Goal: Task Accomplishment & Management: Manage account settings

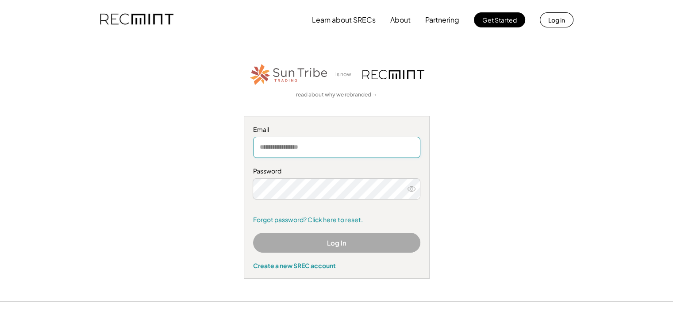
click at [317, 150] on input "email" at bounding box center [336, 147] width 167 height 21
type input "**********"
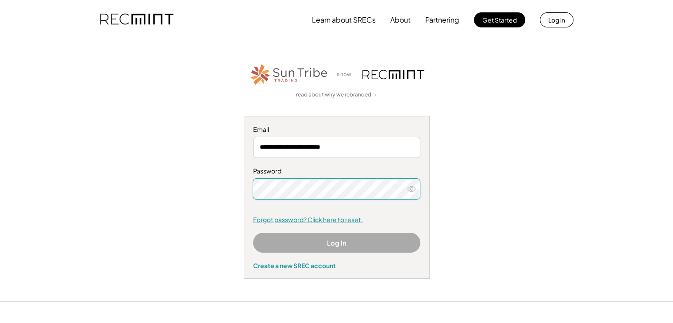
click at [334, 222] on link "Forgot password? Click here to reset." at bounding box center [336, 219] width 167 height 9
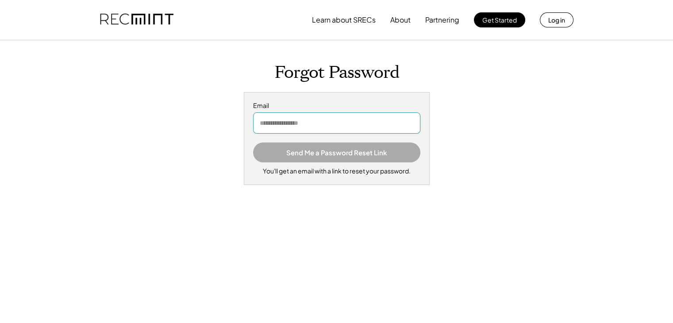
click at [345, 124] on input "email" at bounding box center [336, 122] width 167 height 21
type input "**********"
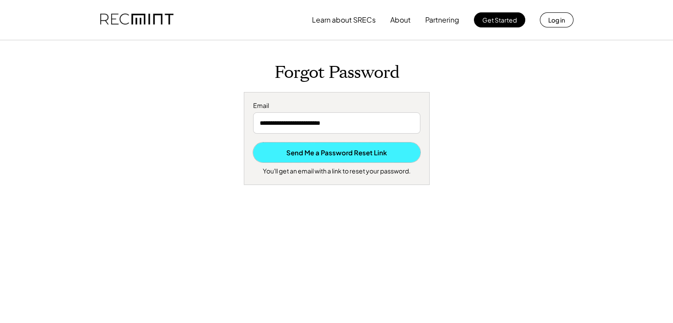
click at [358, 153] on button "Send Me a Password Reset Link" at bounding box center [336, 152] width 167 height 20
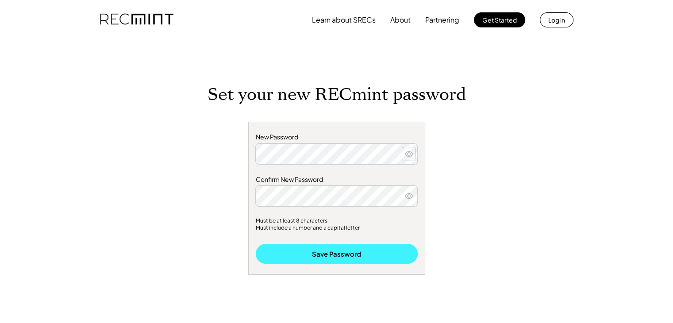
click at [299, 249] on button "Save Password" at bounding box center [337, 254] width 162 height 20
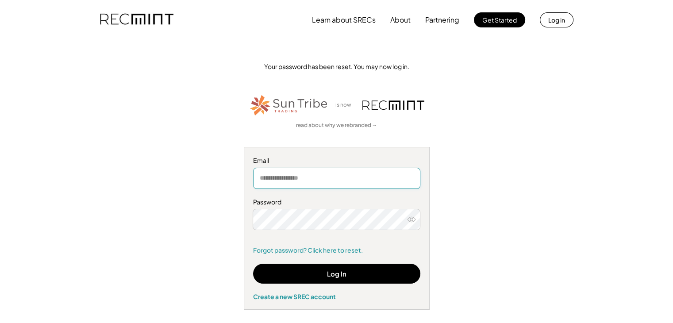
drag, startPoint x: 0, startPoint y: 0, endPoint x: 292, endPoint y: 177, distance: 341.9
click at [292, 177] on input "email" at bounding box center [336, 178] width 167 height 21
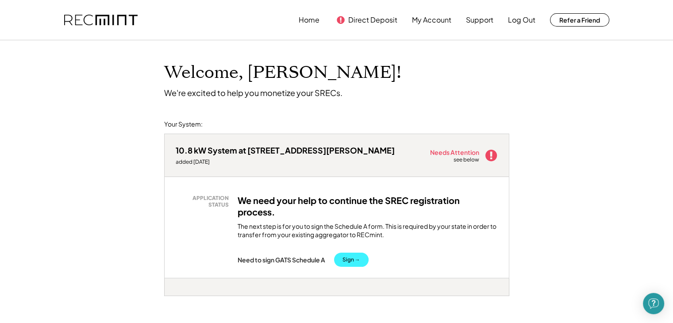
click at [363, 260] on button "Sign →" at bounding box center [351, 259] width 34 height 14
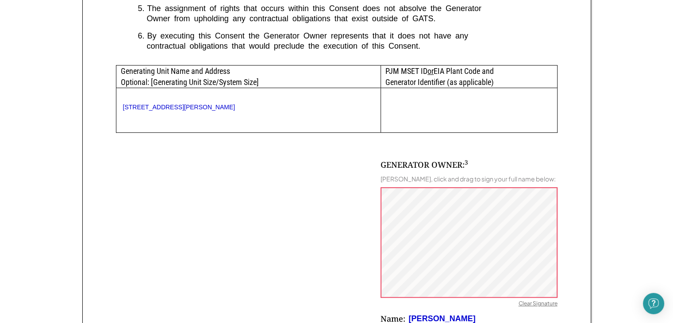
scroll to position [531, 0]
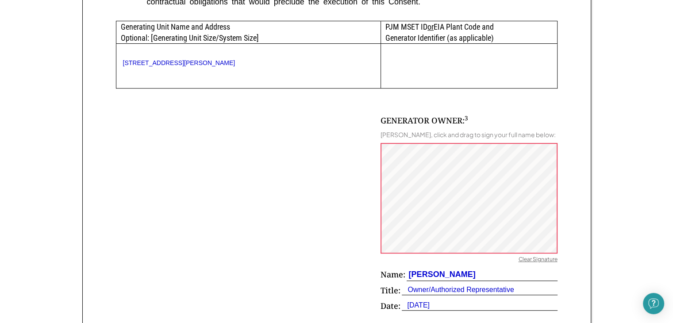
click at [529, 264] on div "Clear Signature" at bounding box center [537, 260] width 39 height 9
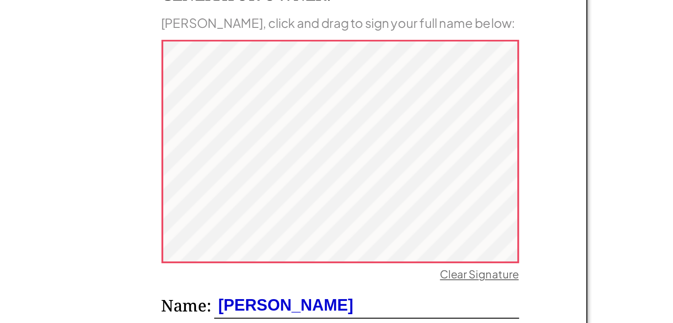
scroll to position [532, 0]
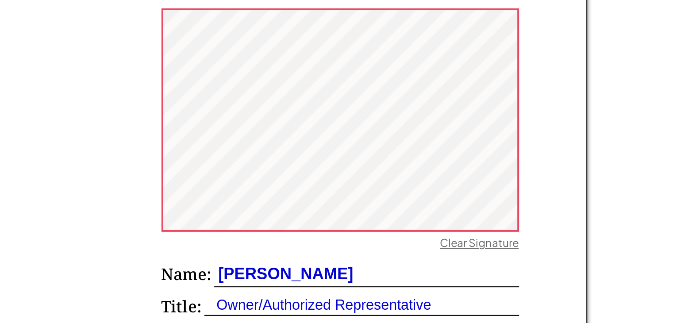
click at [540, 263] on div "Clear Signature" at bounding box center [537, 258] width 39 height 9
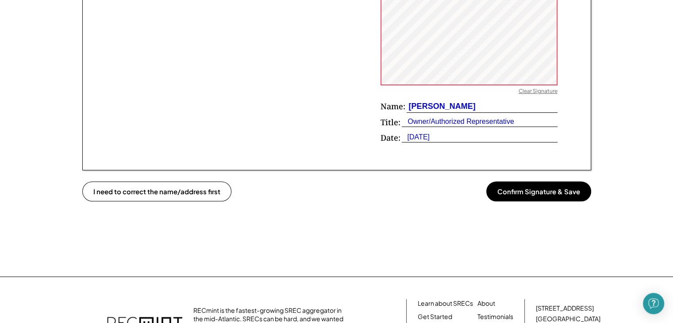
scroll to position [700, 0]
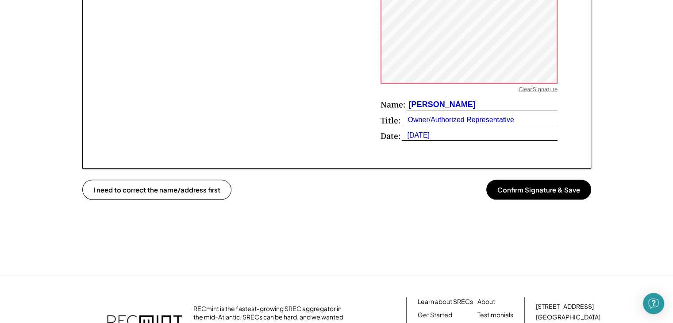
click at [551, 199] on button "Confirm Signature & Save" at bounding box center [538, 190] width 105 height 20
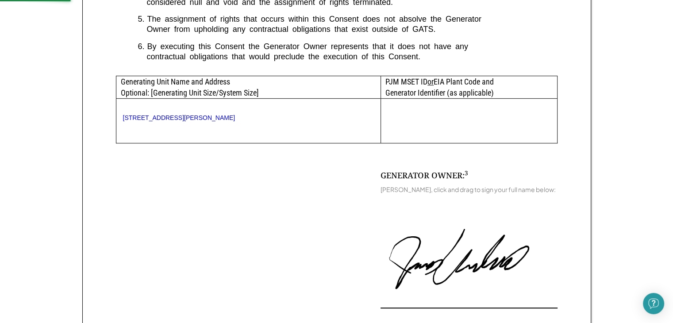
scroll to position [435, 0]
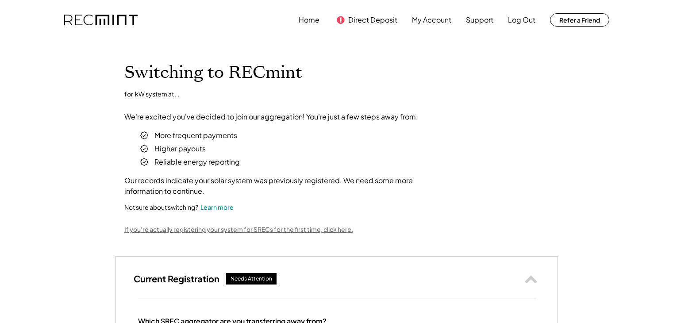
select select "**********"
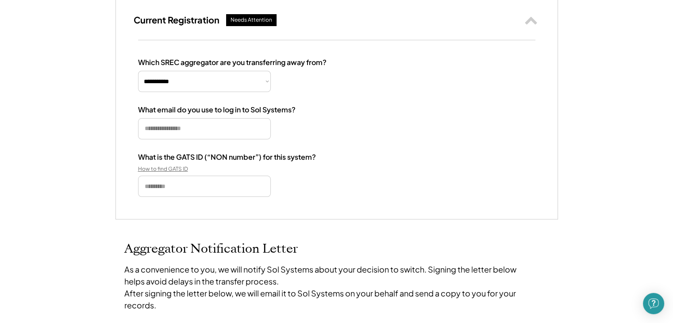
scroll to position [265, 0]
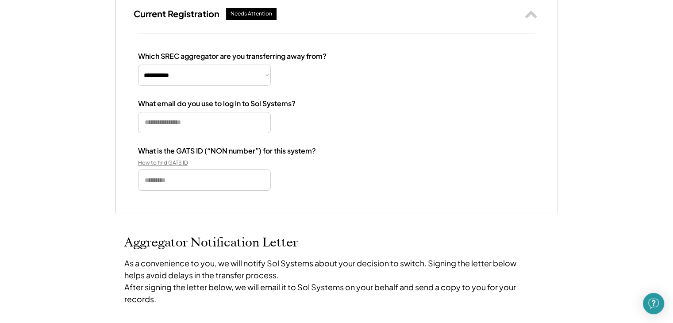
click at [198, 127] on input "email" at bounding box center [204, 122] width 133 height 21
type input "**********"
click at [166, 161] on div "How to find GATS ID" at bounding box center [182, 162] width 88 height 7
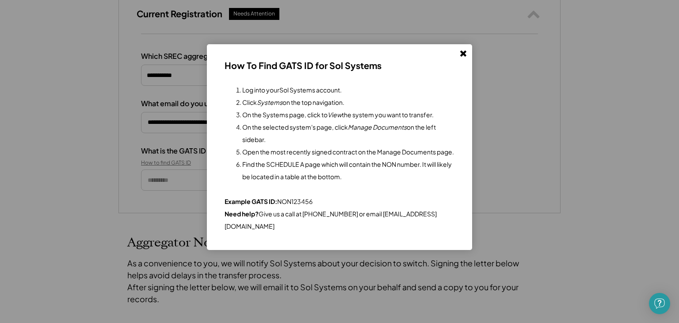
click at [465, 57] on button at bounding box center [463, 52] width 13 height 13
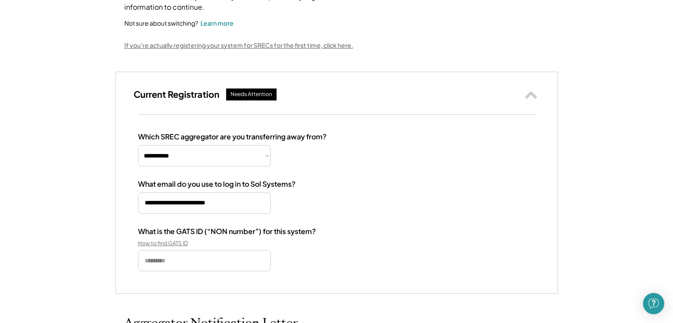
scroll to position [181, 0]
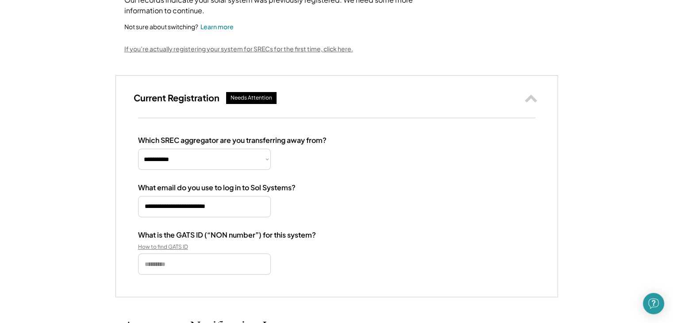
click at [224, 262] on input "input" at bounding box center [204, 263] width 133 height 21
click at [160, 246] on div "How to find GATS ID" at bounding box center [182, 246] width 88 height 7
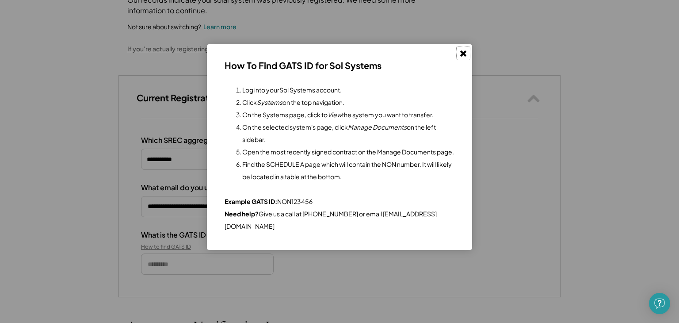
click at [461, 52] on use at bounding box center [463, 53] width 6 height 6
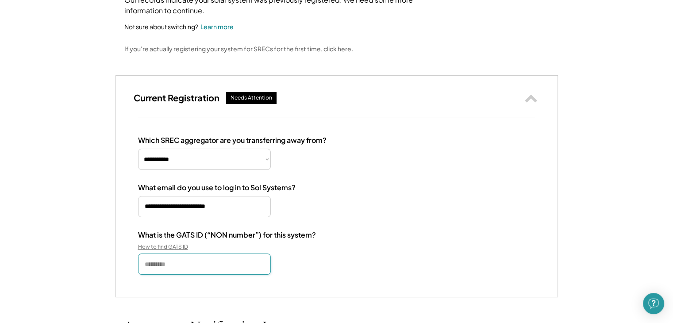
paste input "**********"
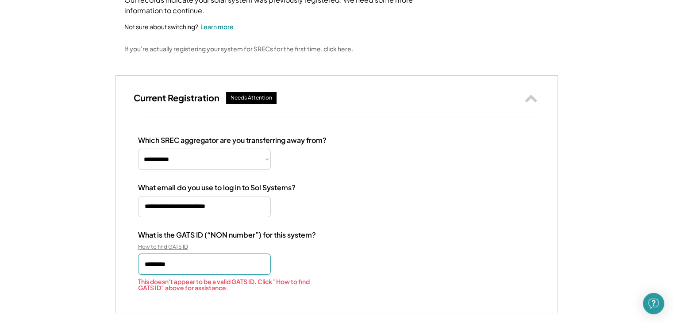
click at [155, 264] on input "input" at bounding box center [204, 263] width 133 height 21
click at [144, 264] on input "input" at bounding box center [204, 263] width 133 height 21
click at [336, 296] on div "**********" at bounding box center [336, 215] width 441 height 195
click at [243, 259] on input "input" at bounding box center [204, 263] width 133 height 21
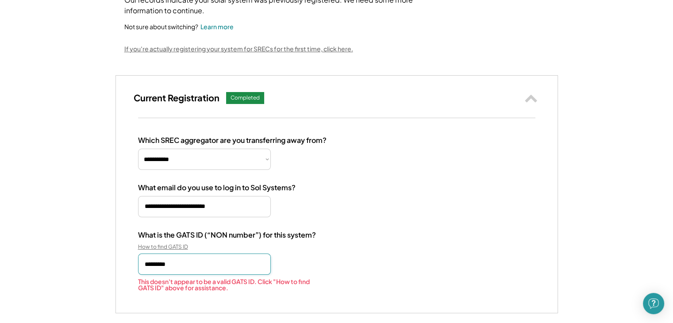
click at [153, 262] on input "input" at bounding box center [204, 263] width 133 height 21
click at [186, 246] on div "How to find GATS ID" at bounding box center [182, 246] width 88 height 7
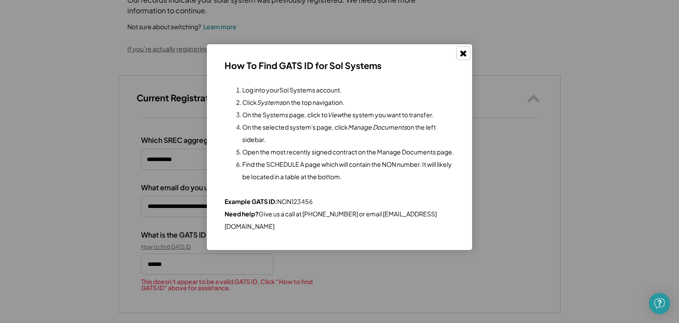
click at [465, 53] on icon at bounding box center [463, 53] width 9 height 9
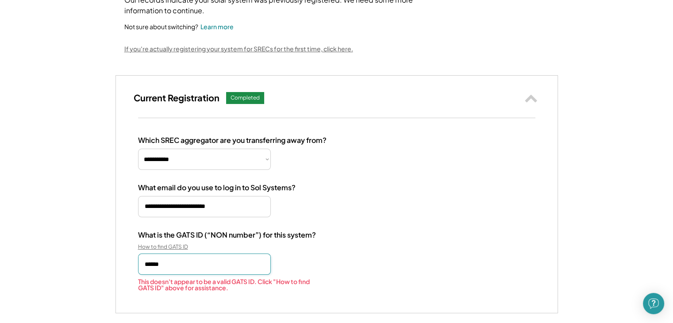
drag, startPoint x: 210, startPoint y: 268, endPoint x: 54, endPoint y: 263, distance: 156.2
click at [308, 249] on div "What is the GATS ID (“NON number”) for this system? How to find GATS ID This do…" at bounding box center [336, 260] width 397 height 60
drag, startPoint x: 192, startPoint y: 266, endPoint x: 183, endPoint y: 265, distance: 8.9
click at [183, 265] on input "input" at bounding box center [204, 263] width 133 height 21
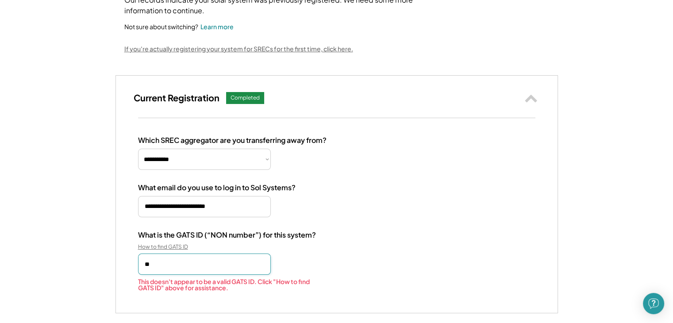
type input "*"
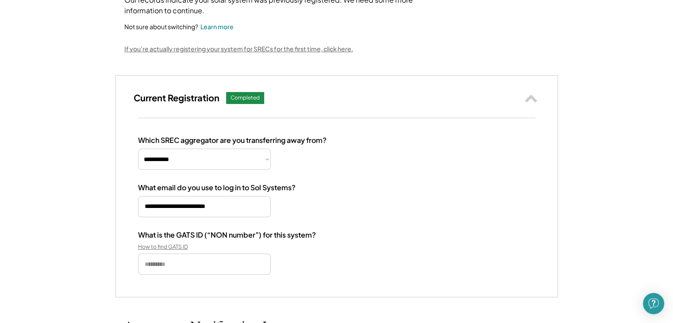
drag, startPoint x: 412, startPoint y: 218, endPoint x: 401, endPoint y: 216, distance: 11.3
click at [412, 217] on div "**********" at bounding box center [336, 205] width 397 height 139
click at [325, 222] on div "**********" at bounding box center [336, 205] width 397 height 139
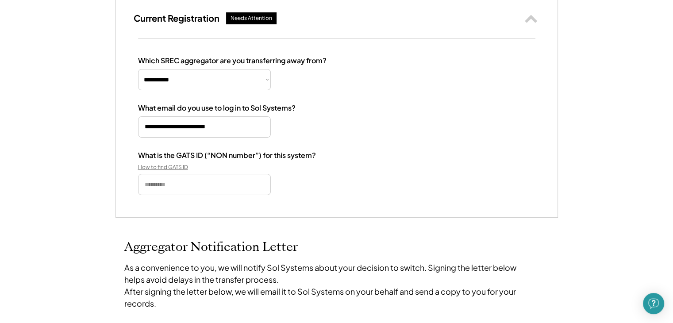
scroll to position [265, 0]
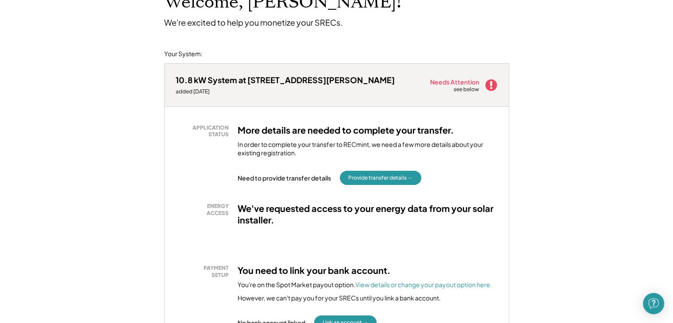
scroll to position [88, 0]
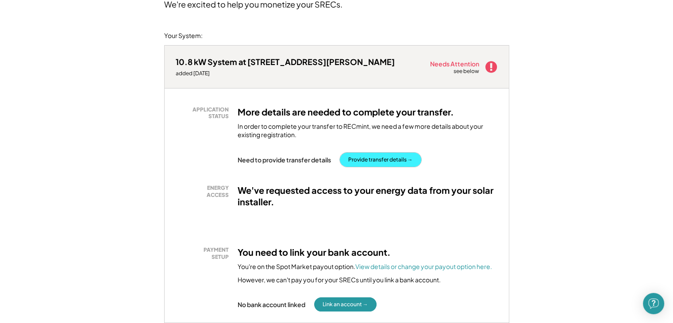
click at [379, 157] on button "Provide transfer details →" at bounding box center [380, 160] width 81 height 14
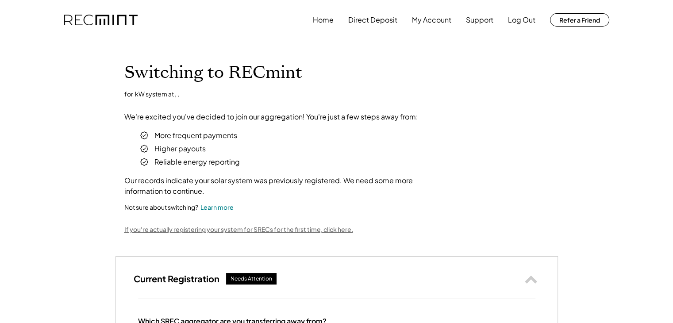
select select "**********"
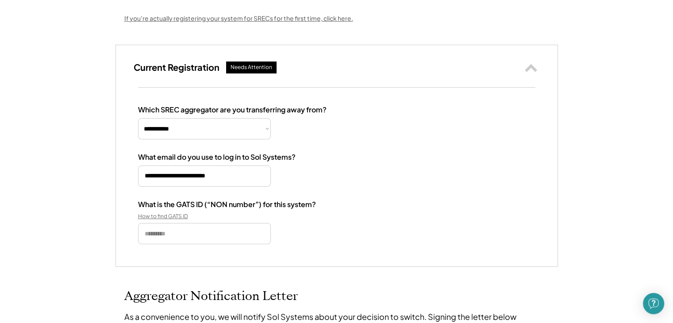
scroll to position [265, 0]
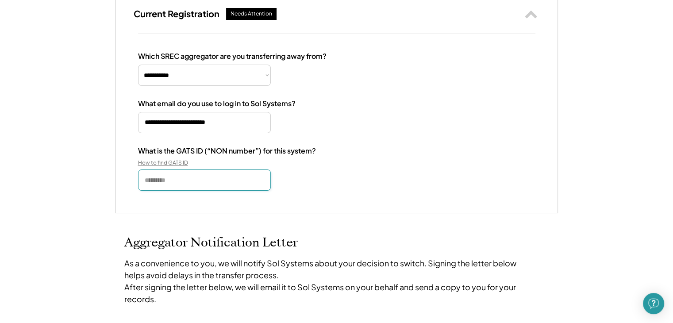
click at [216, 182] on input "input" at bounding box center [204, 179] width 133 height 21
type input "*"
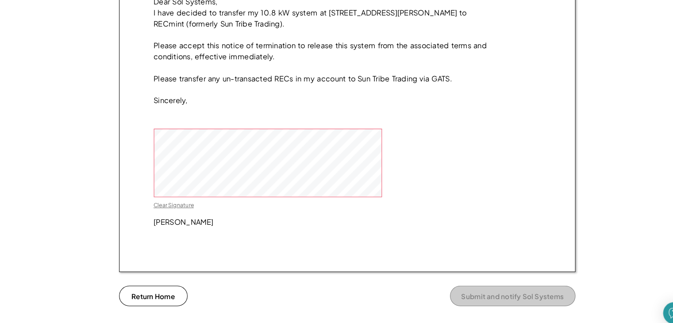
scroll to position [727, 0]
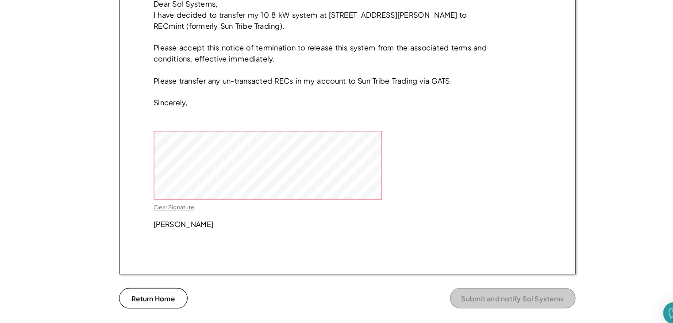
type input "*********"
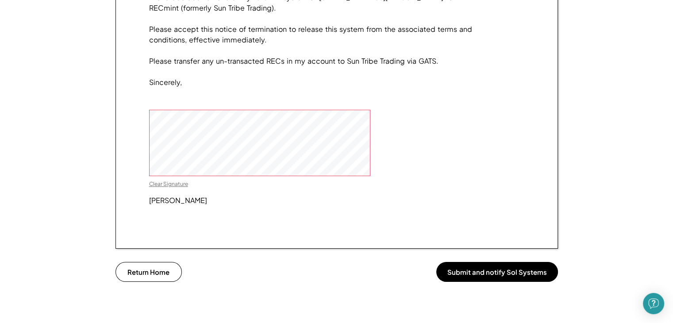
scroll to position [750, 0]
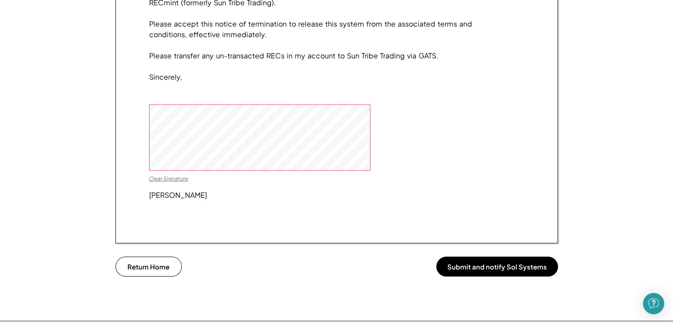
click at [517, 276] on button "Submit and notify Sol Systems" at bounding box center [497, 266] width 122 height 20
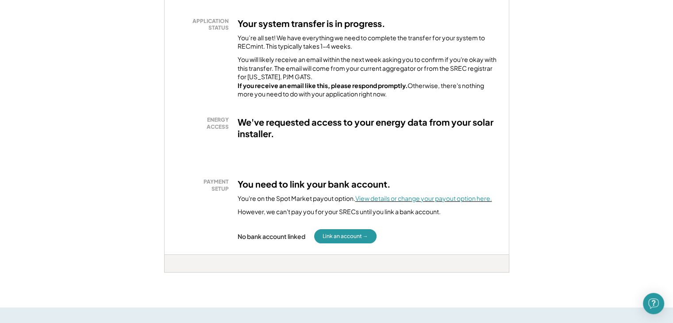
scroll to position [177, 0]
click at [428, 202] on font "View details or change your payout option here." at bounding box center [423, 198] width 137 height 8
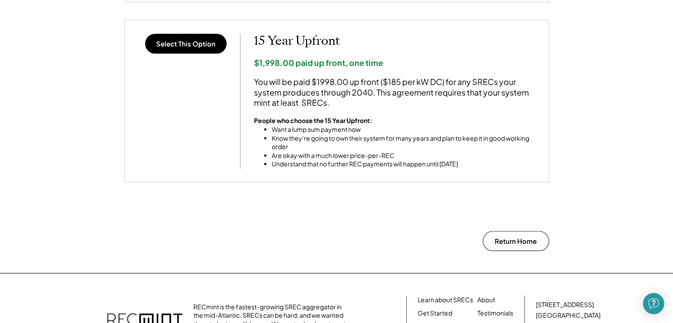
scroll to position [876, 0]
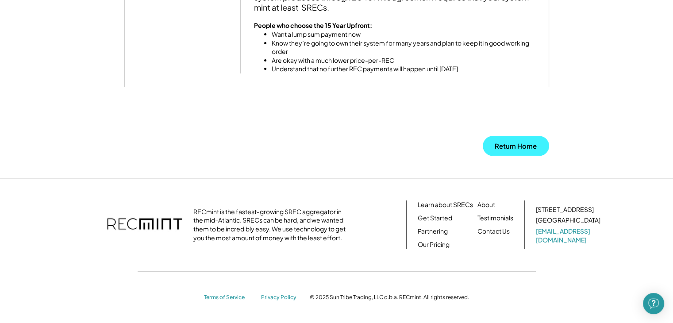
click at [501, 142] on button "Return Home" at bounding box center [515, 146] width 66 height 20
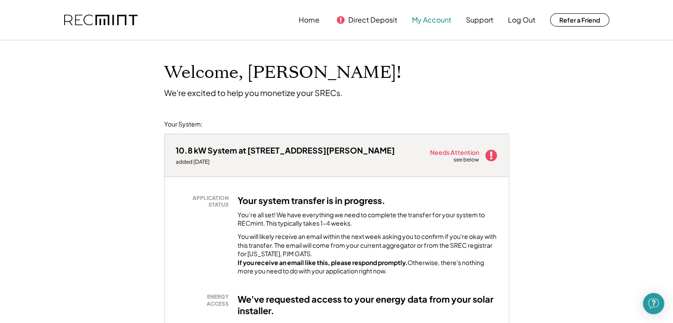
click at [439, 20] on button "My Account" at bounding box center [431, 20] width 39 height 18
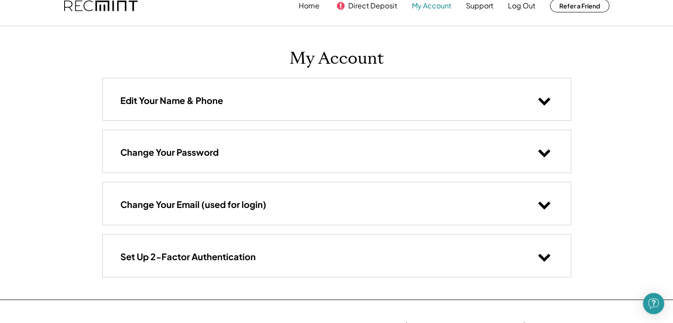
scroll to position [14, 0]
click at [305, 8] on button "Home" at bounding box center [308, 6] width 21 height 18
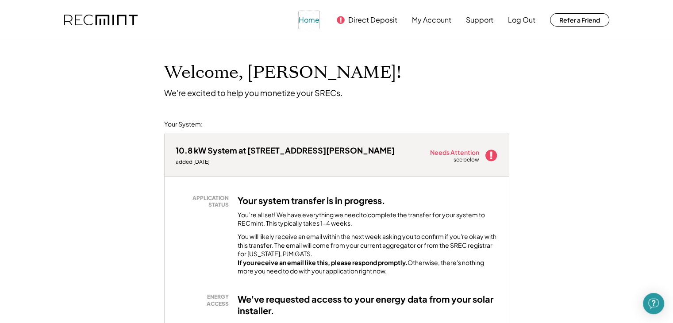
click at [310, 19] on button "Home" at bounding box center [308, 20] width 21 height 18
click at [528, 22] on button "Log Out" at bounding box center [521, 20] width 27 height 18
